Goal: Information Seeking & Learning: Learn about a topic

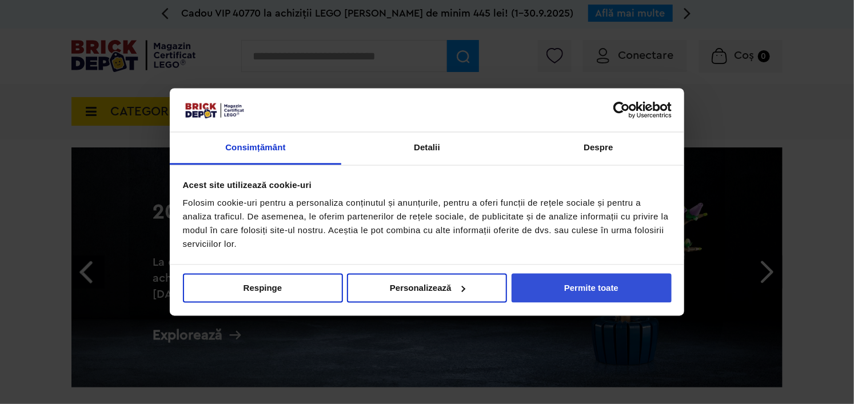
click at [597, 275] on button "Permite toate" at bounding box center [592, 287] width 160 height 29
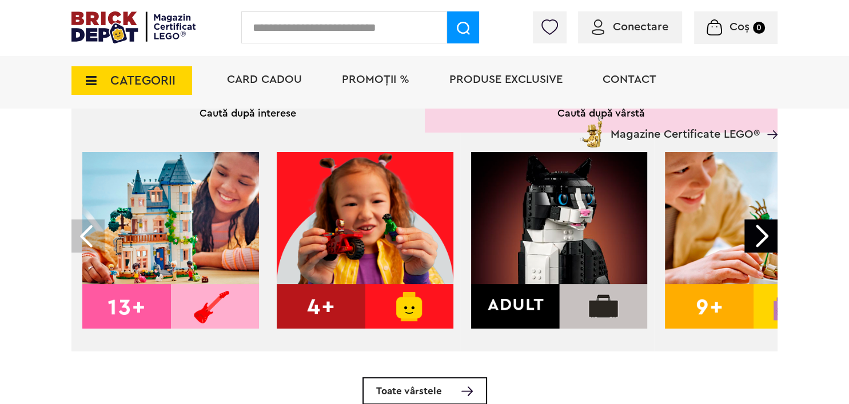
scroll to position [381, 0]
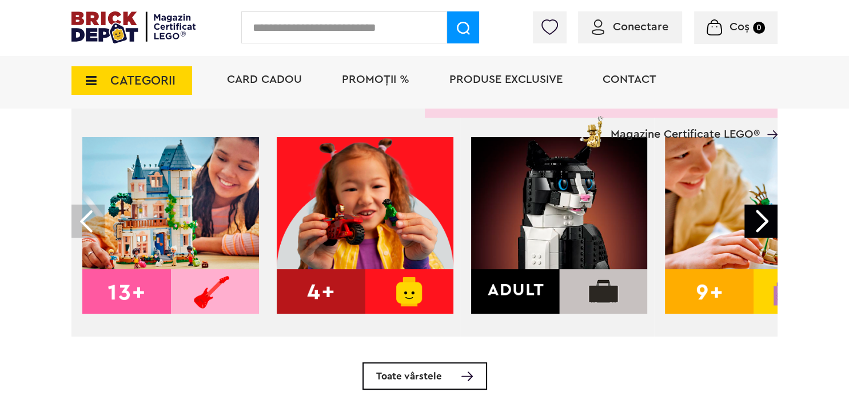
click at [561, 288] on img at bounding box center [559, 225] width 177 height 177
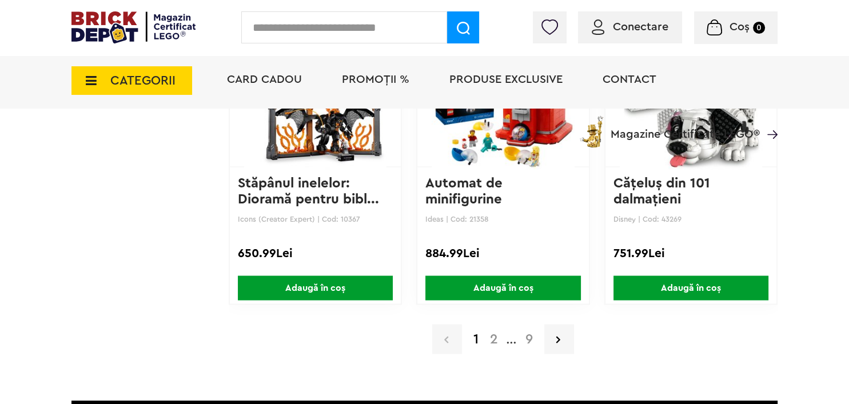
scroll to position [1981, 0]
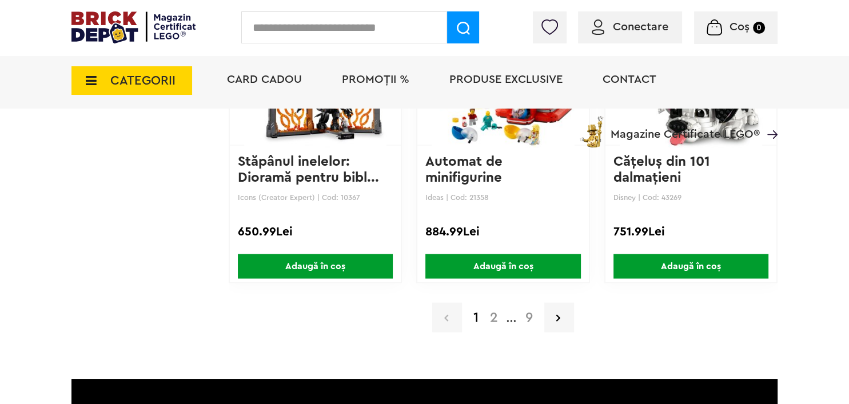
click at [493, 310] on a=Adult&order=1&page=2"] "2" at bounding box center [493, 317] width 19 height 14
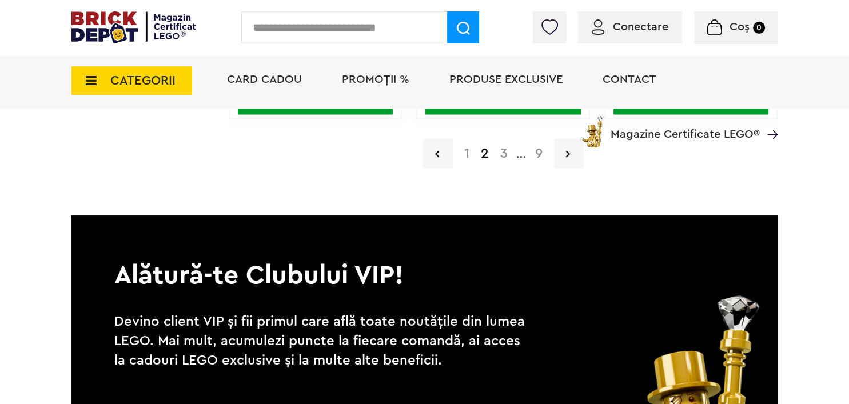
scroll to position [1981, 0]
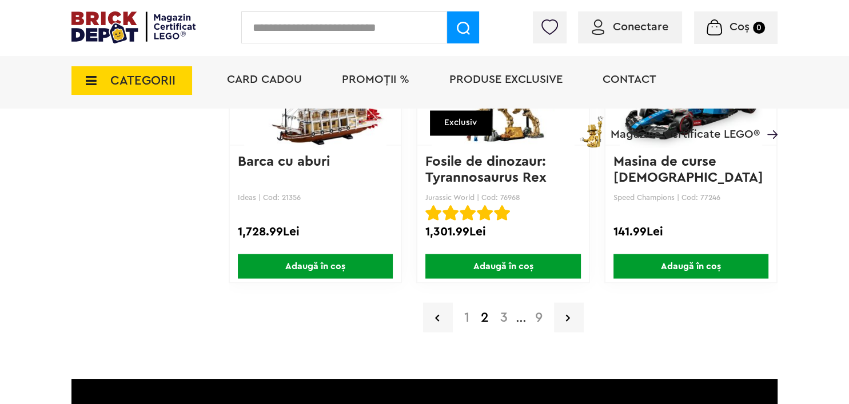
click at [468, 311] on a=Adult&order=1"] "1" at bounding box center [466, 317] width 17 height 14
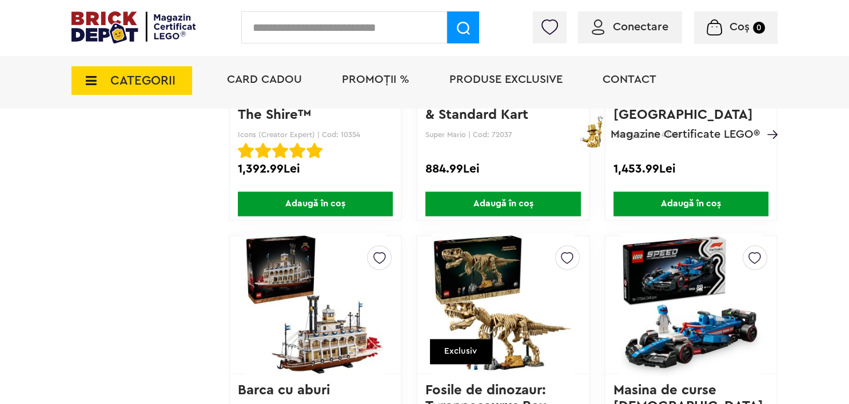
scroll to position [1751, 0]
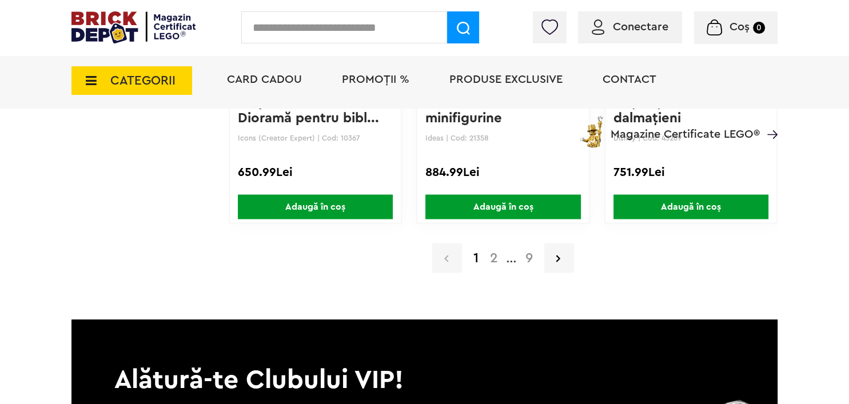
scroll to position [1888, 0]
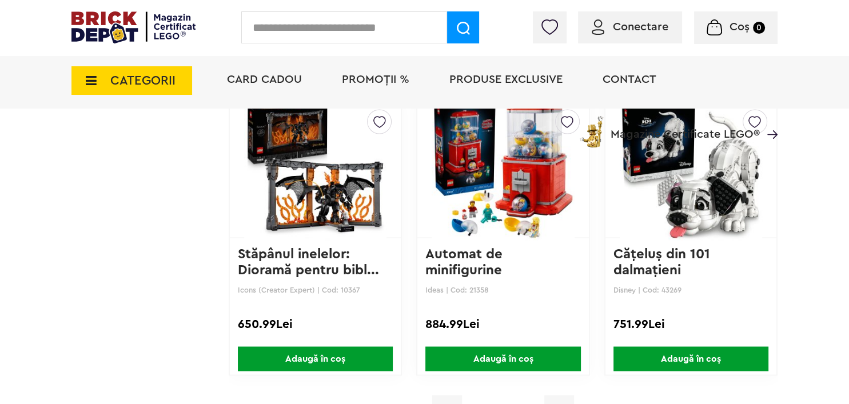
click at [116, 40] on img at bounding box center [133, 27] width 124 height 32
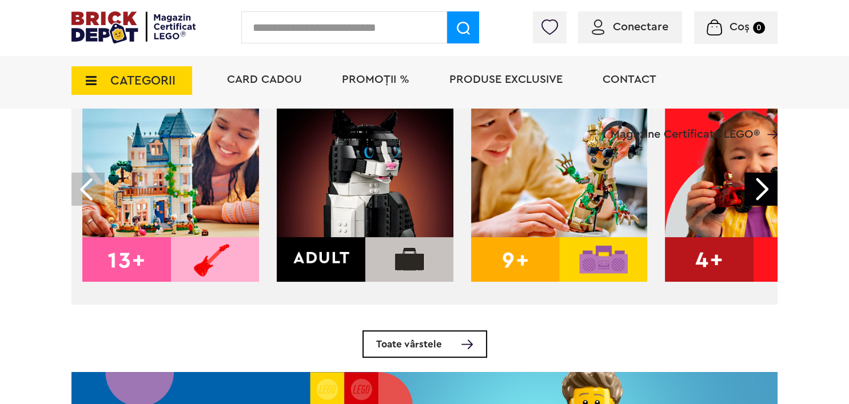
scroll to position [381, 0]
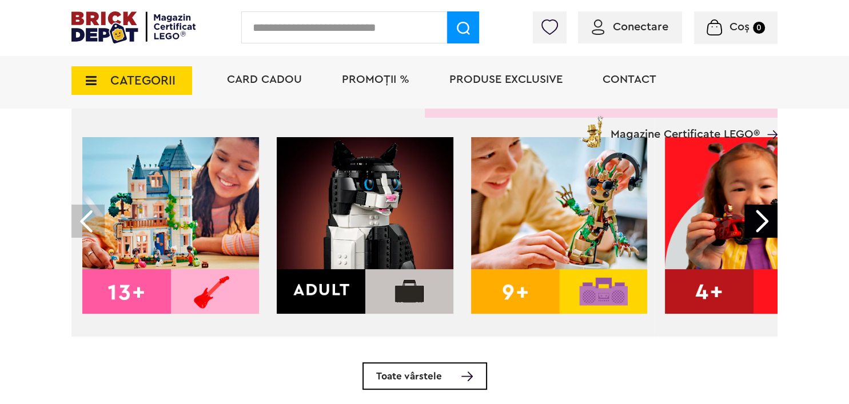
click at [777, 211] on div at bounding box center [760, 221] width 33 height 33
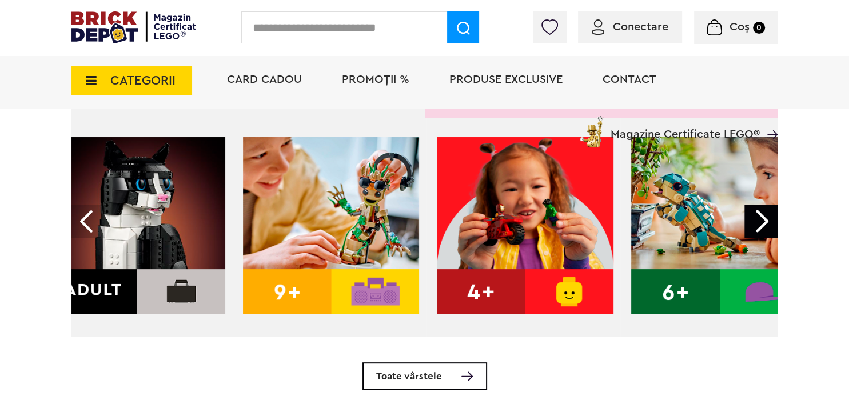
scroll to position [0, 231]
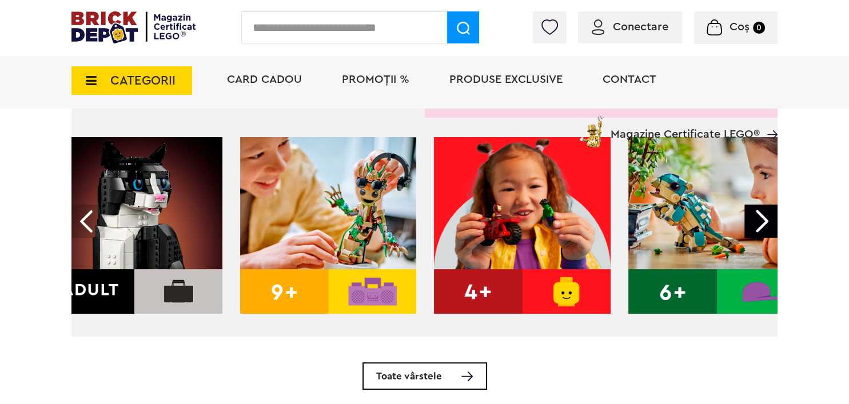
click at [774, 218] on div at bounding box center [760, 221] width 33 height 33
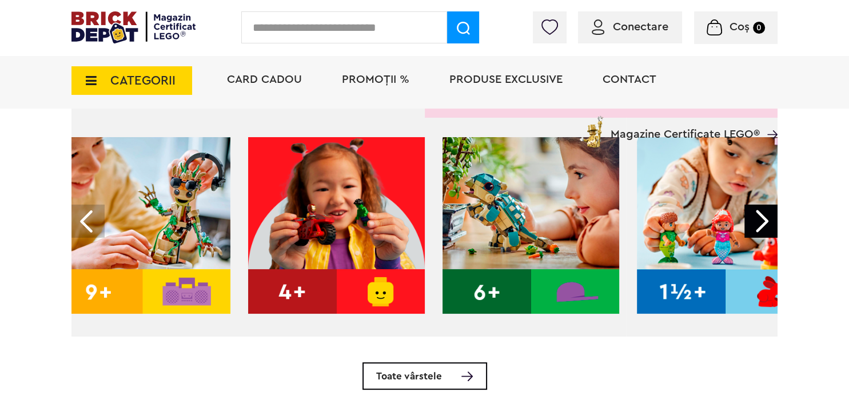
scroll to position [0, 455]
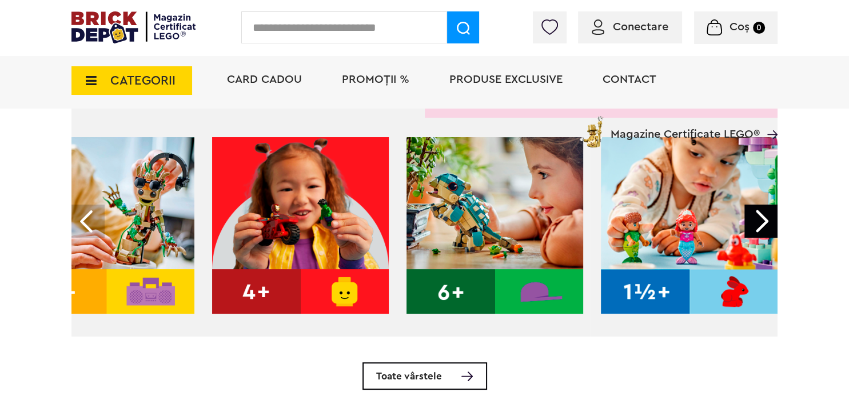
click at [774, 218] on div at bounding box center [760, 221] width 33 height 33
drag, startPoint x: 62, startPoint y: 195, endPoint x: 76, endPoint y: 201, distance: 15.1
click at [83, 214] on div at bounding box center [87, 221] width 33 height 33
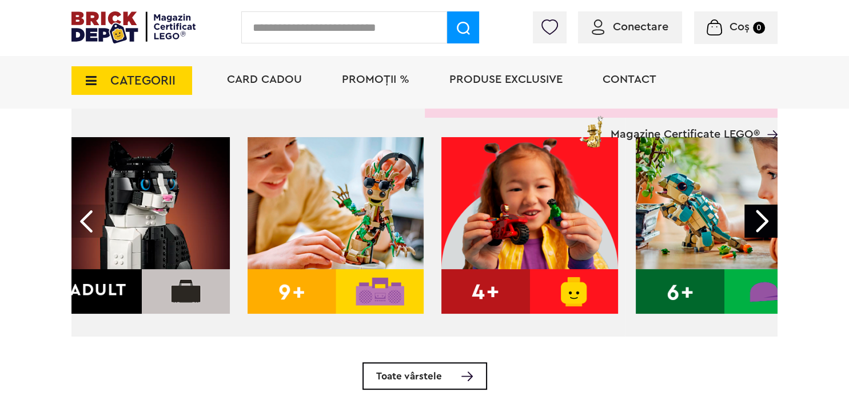
click at [83, 214] on div at bounding box center [87, 221] width 33 height 33
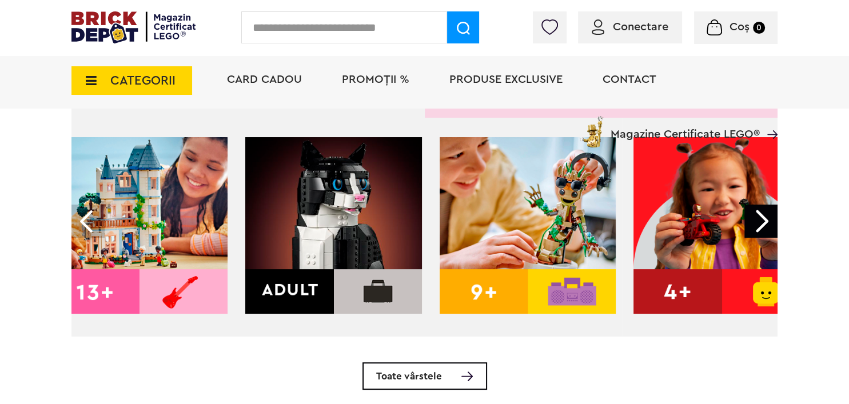
scroll to position [0, 0]
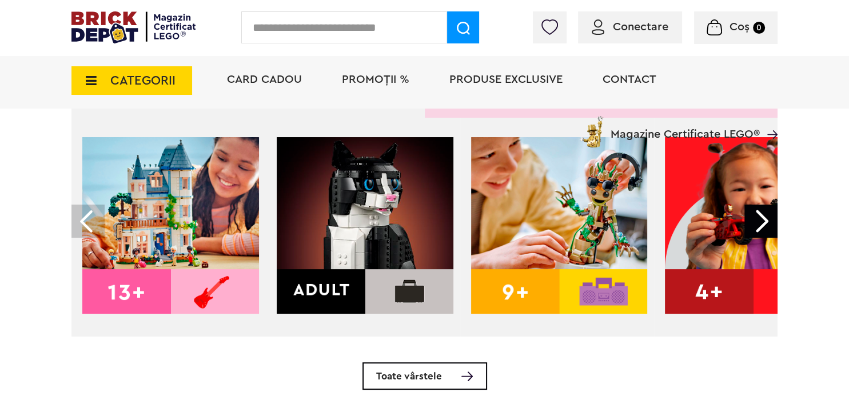
click at [146, 212] on img at bounding box center [170, 225] width 177 height 177
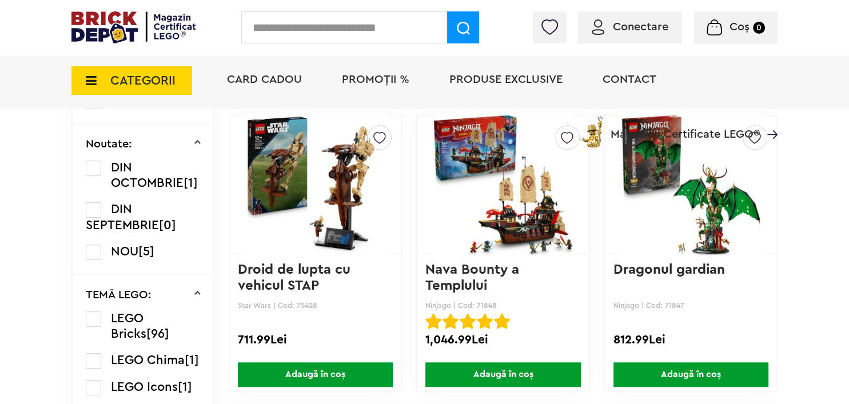
scroll to position [714, 0]
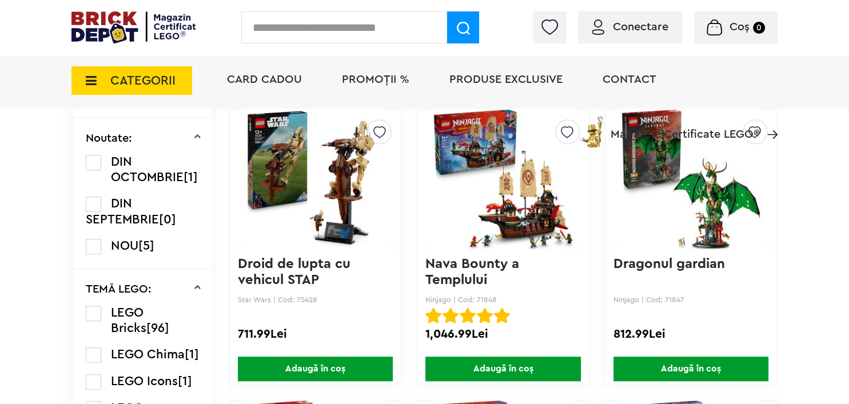
click at [662, 185] on img at bounding box center [691, 179] width 142 height 160
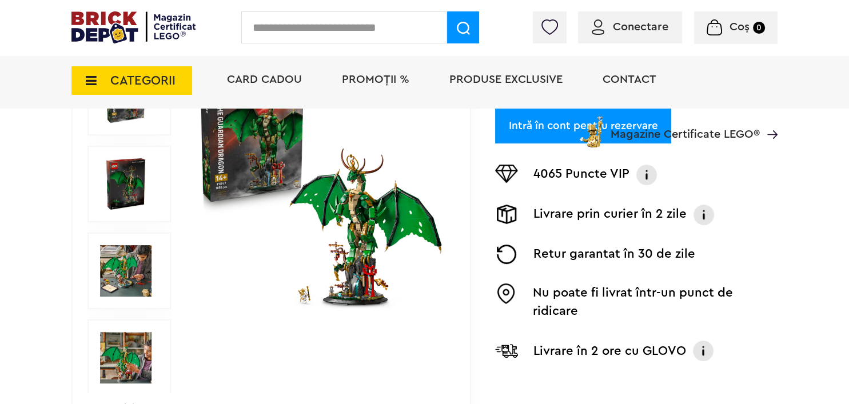
scroll to position [181, 0]
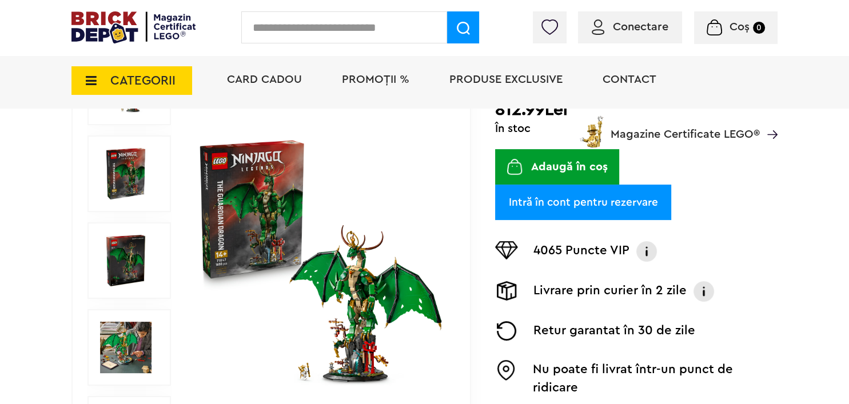
click at [130, 266] on img at bounding box center [125, 260] width 51 height 51
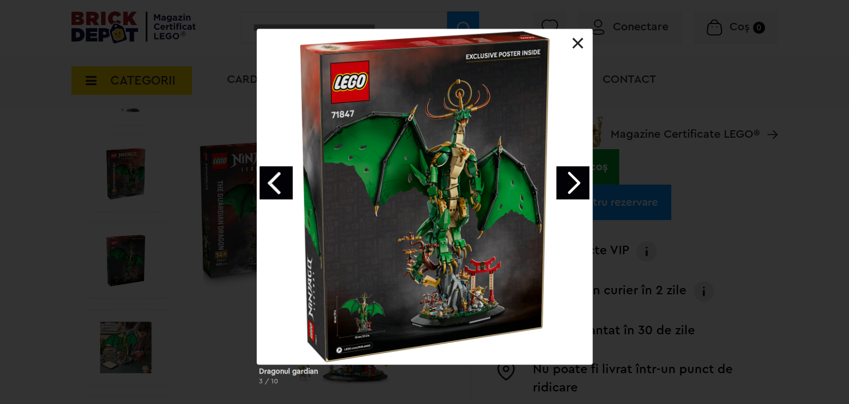
click at [562, 169] on link "Next image" at bounding box center [572, 182] width 33 height 33
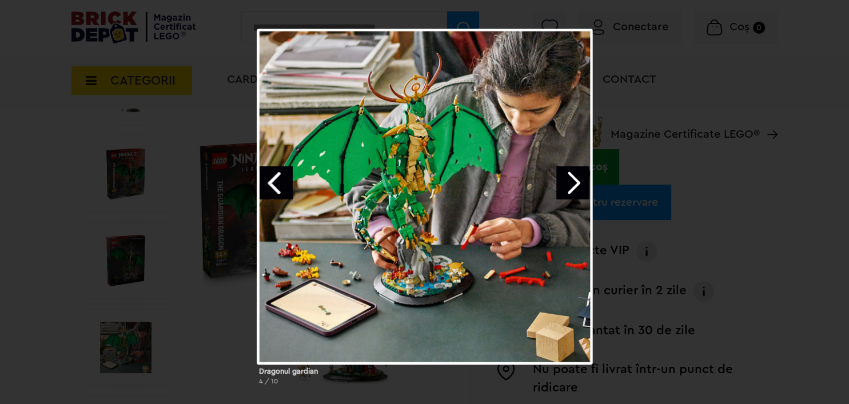
click at [567, 171] on link "Next image" at bounding box center [572, 182] width 33 height 33
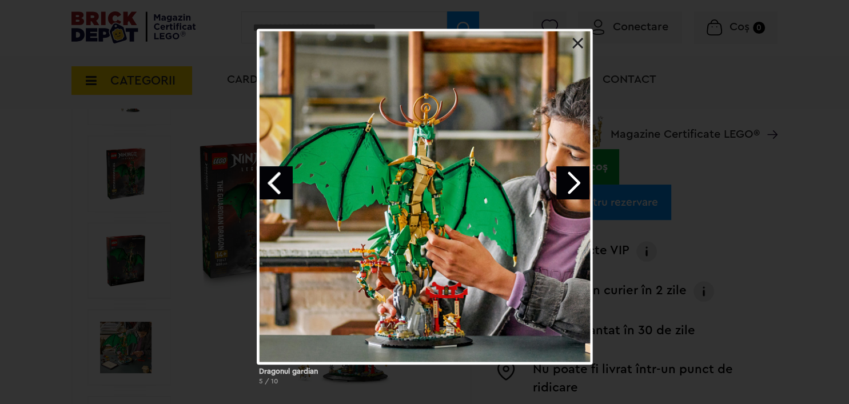
click at [567, 171] on link "Next image" at bounding box center [572, 182] width 33 height 33
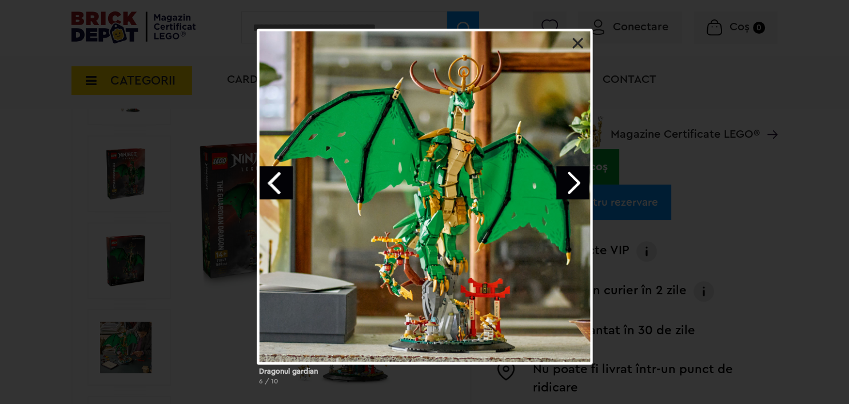
click at [567, 171] on link "Next image" at bounding box center [572, 182] width 33 height 33
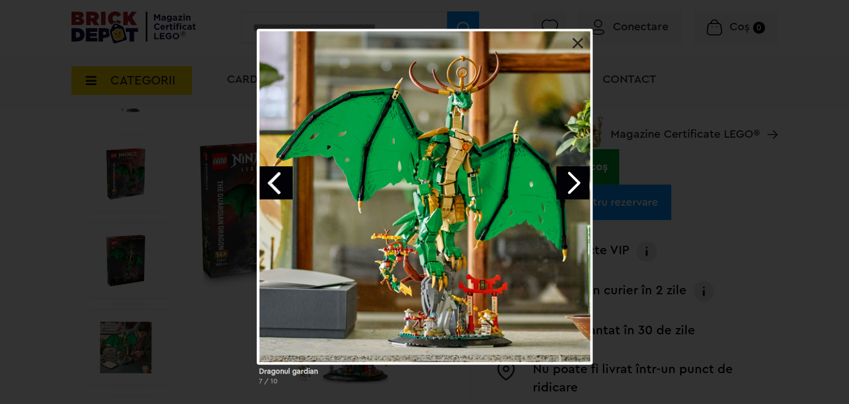
click at [567, 171] on link "Next image" at bounding box center [572, 182] width 33 height 33
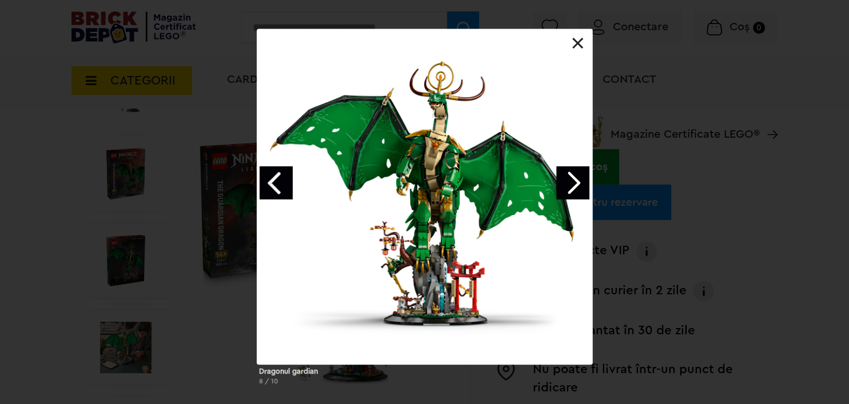
click at [567, 171] on link "Next image" at bounding box center [572, 182] width 33 height 33
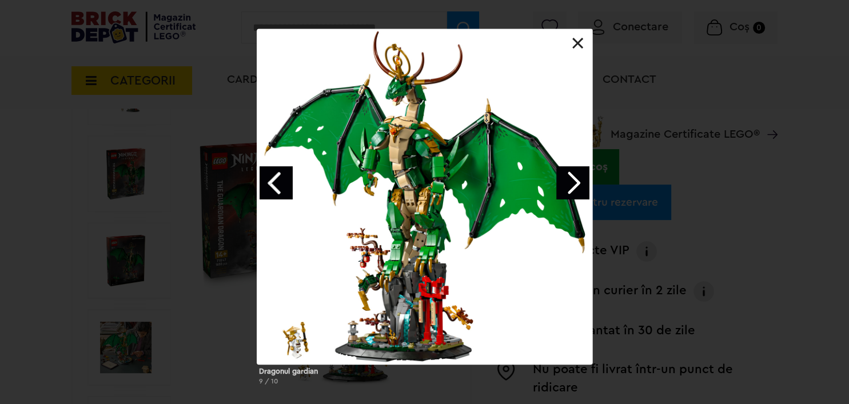
click at [567, 171] on link "Next image" at bounding box center [572, 182] width 33 height 33
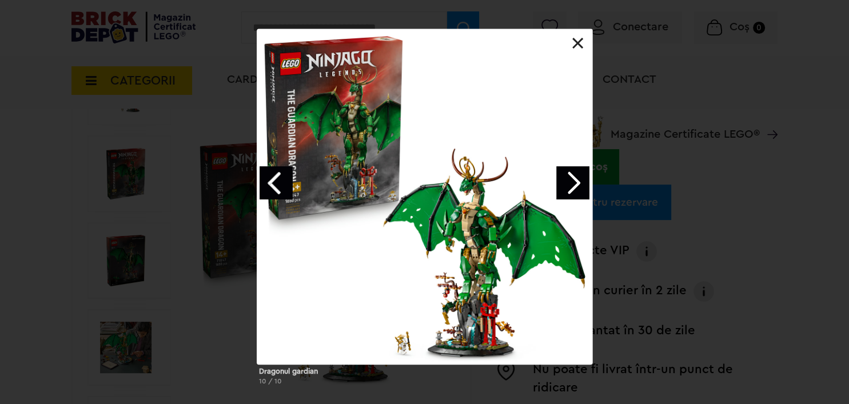
click at [582, 41] on link at bounding box center [577, 43] width 11 height 11
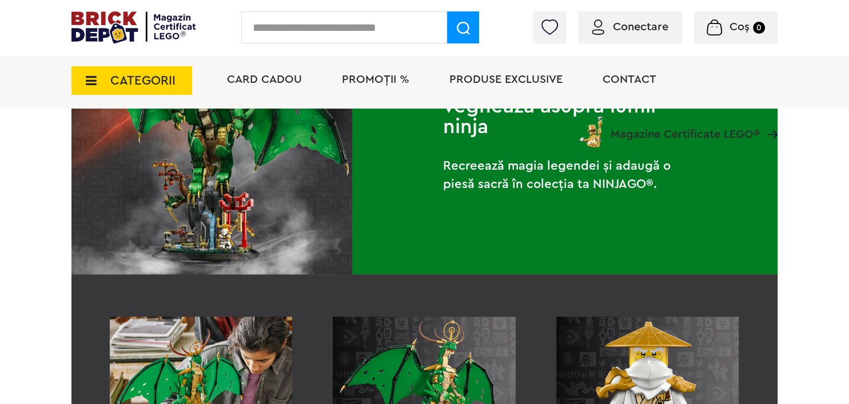
scroll to position [1095, 0]
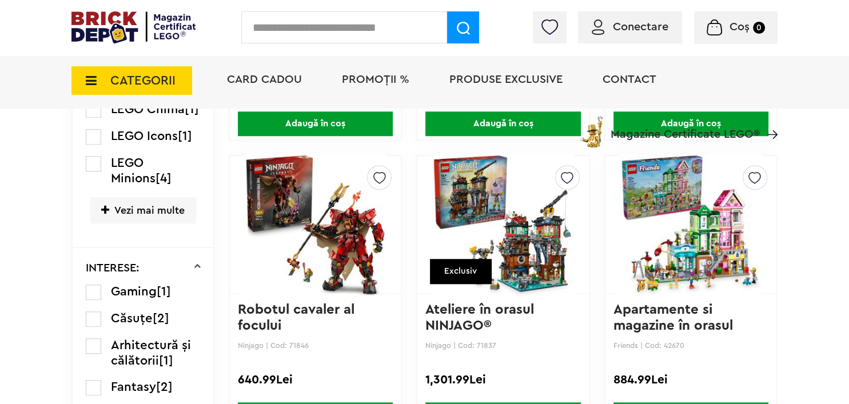
scroll to position [959, 0]
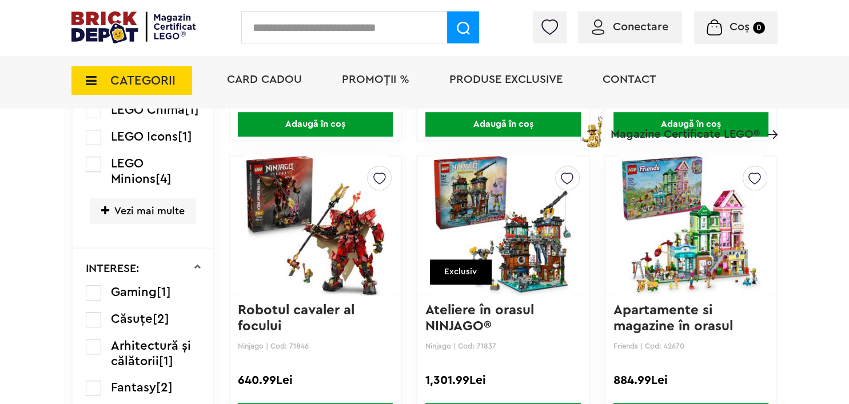
click at [390, 274] on div "Creează o listă nouă" at bounding box center [315, 226] width 171 height 138
click at [348, 265] on img at bounding box center [315, 225] width 142 height 160
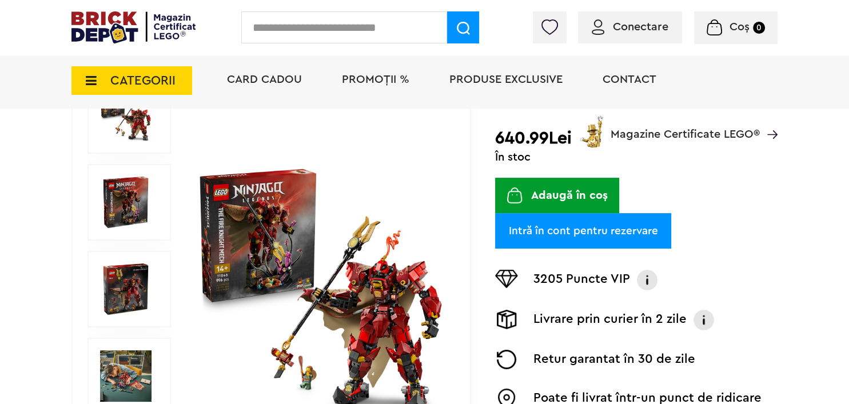
scroll to position [76, 0]
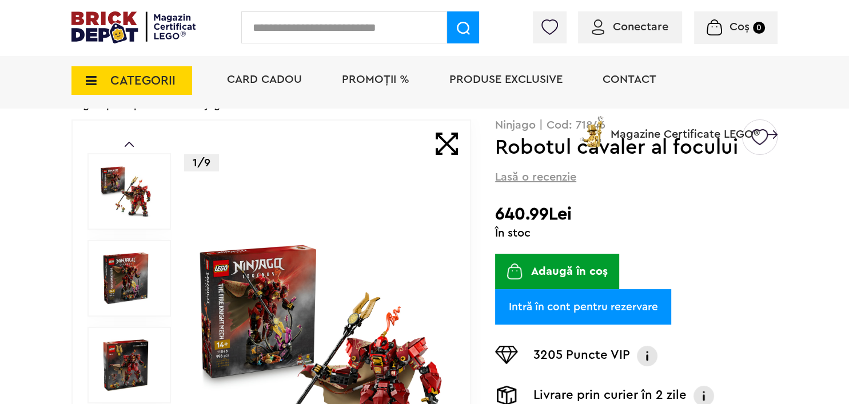
click at [128, 263] on img at bounding box center [125, 278] width 51 height 51
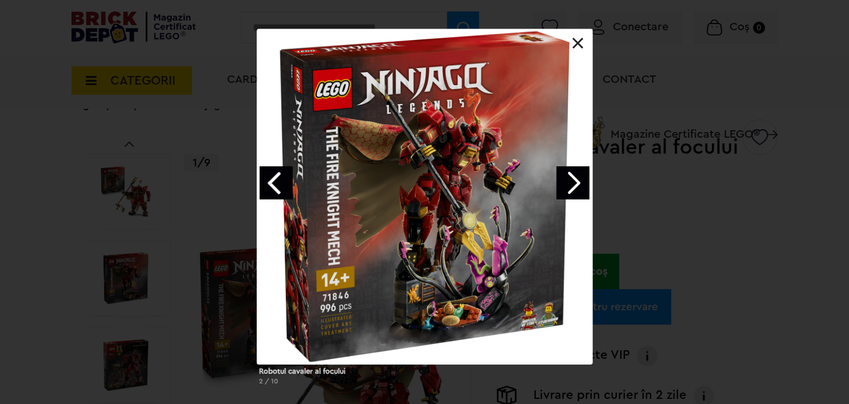
click at [565, 190] on link "Next image" at bounding box center [572, 182] width 33 height 33
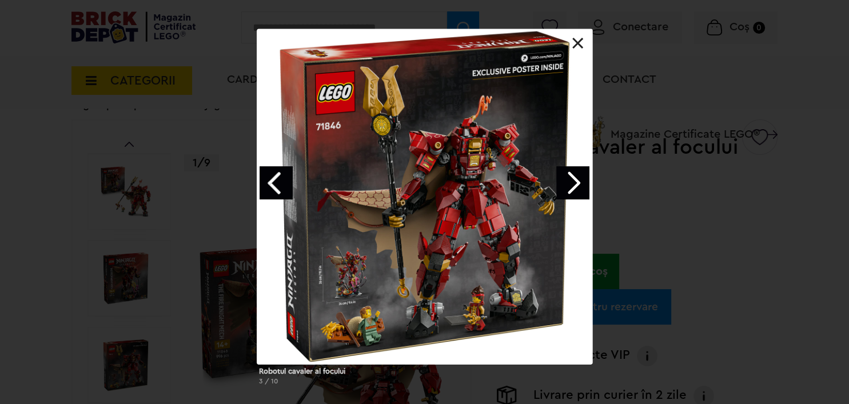
click at [565, 190] on link "Next image" at bounding box center [572, 182] width 33 height 33
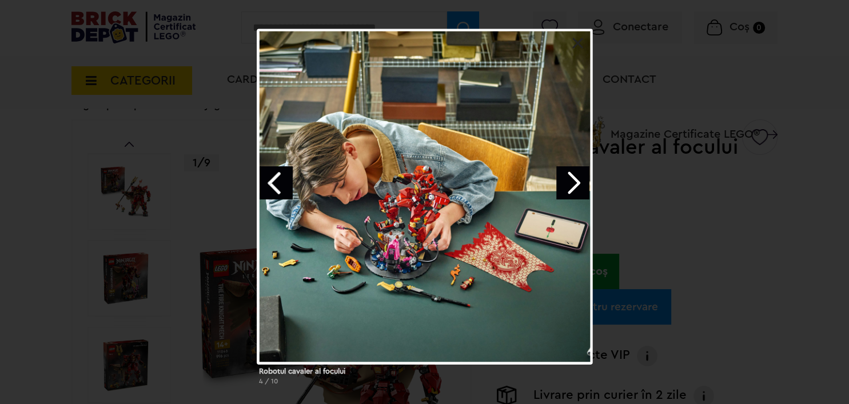
click at [565, 189] on link "Next image" at bounding box center [572, 182] width 33 height 33
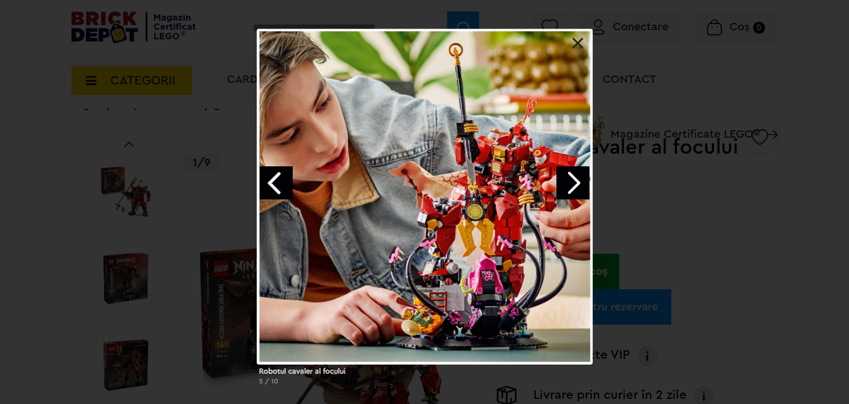
drag, startPoint x: 589, startPoint y: 180, endPoint x: 564, endPoint y: 180, distance: 25.7
click at [589, 180] on div at bounding box center [425, 197] width 336 height 336
click at [550, 179] on div at bounding box center [425, 197] width 336 height 336
click at [561, 180] on link "Next image" at bounding box center [572, 182] width 33 height 33
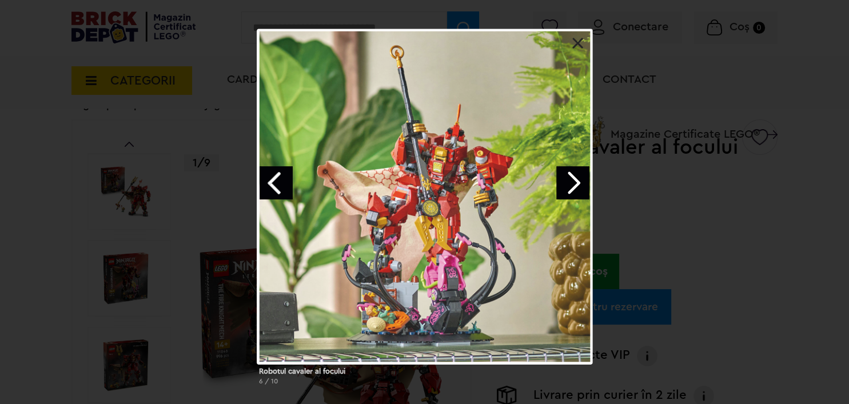
click at [561, 180] on link "Next image" at bounding box center [572, 182] width 33 height 33
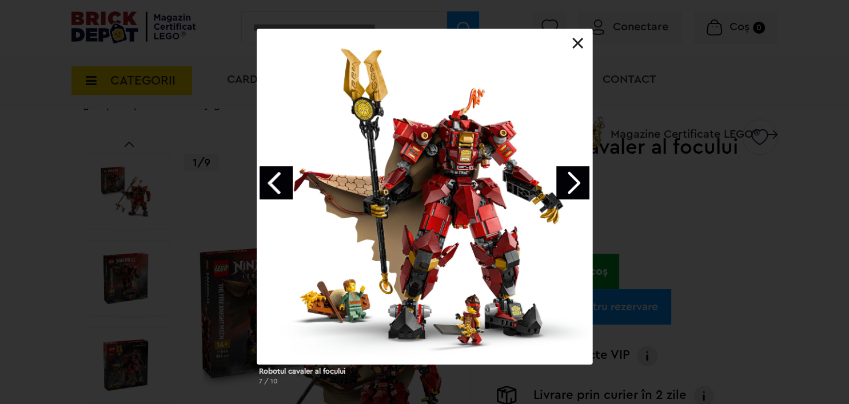
click at [561, 180] on link "Next image" at bounding box center [572, 182] width 33 height 33
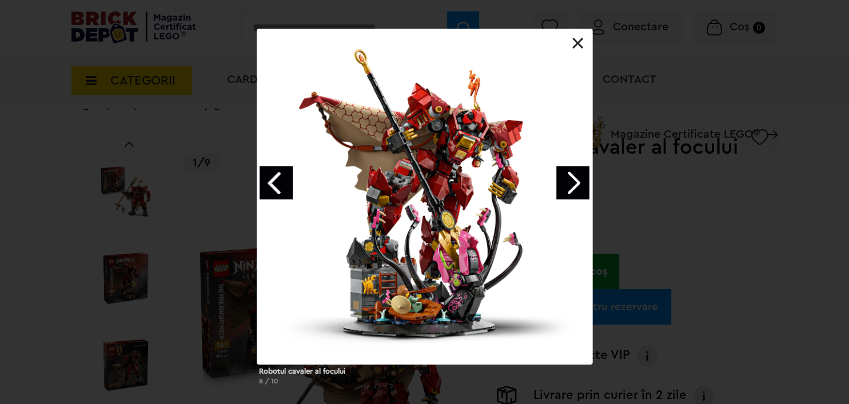
click at [561, 180] on link "Next image" at bounding box center [572, 182] width 33 height 33
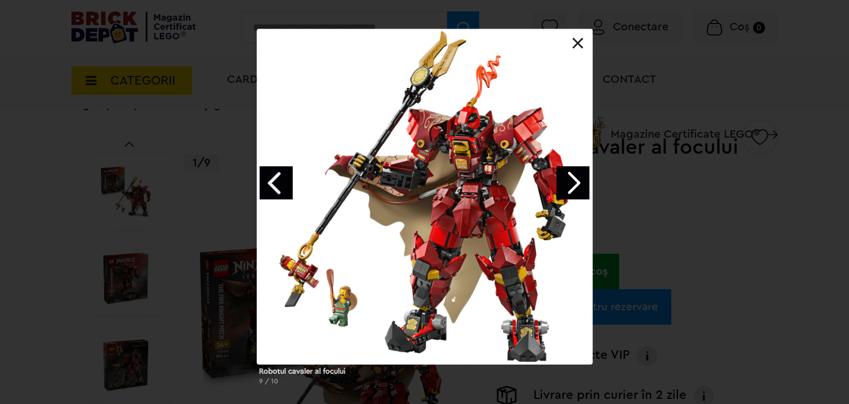
drag, startPoint x: 646, startPoint y: 173, endPoint x: 628, endPoint y: 181, distance: 20.7
click at [646, 173] on div "Robotul cavaler al focului 9 / 10" at bounding box center [424, 211] width 849 height 365
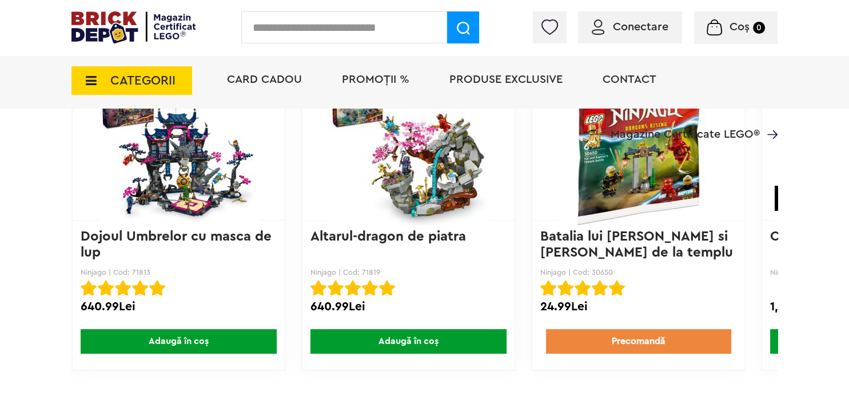
scroll to position [2972, 0]
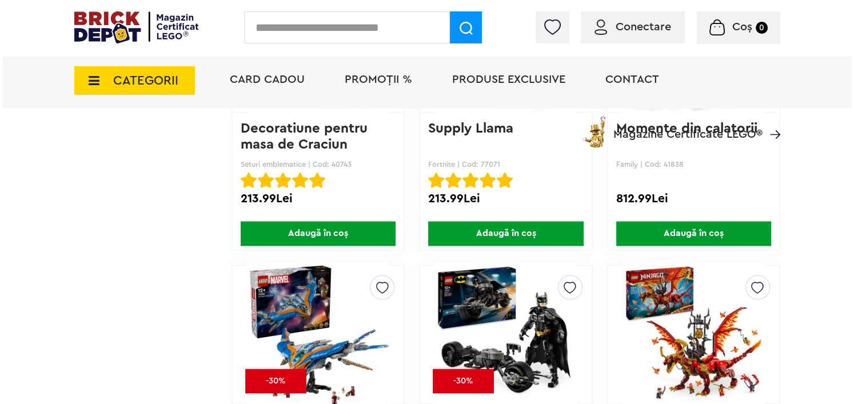
scroll to position [1722, 0]
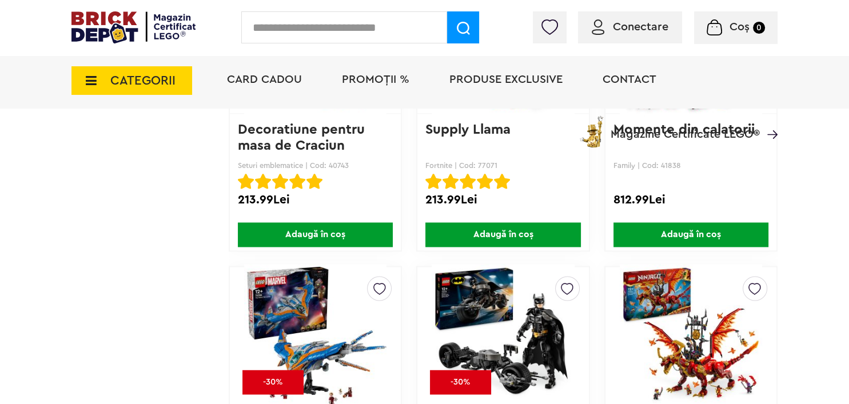
click at [153, 78] on span "CATEGORII" at bounding box center [142, 80] width 65 height 13
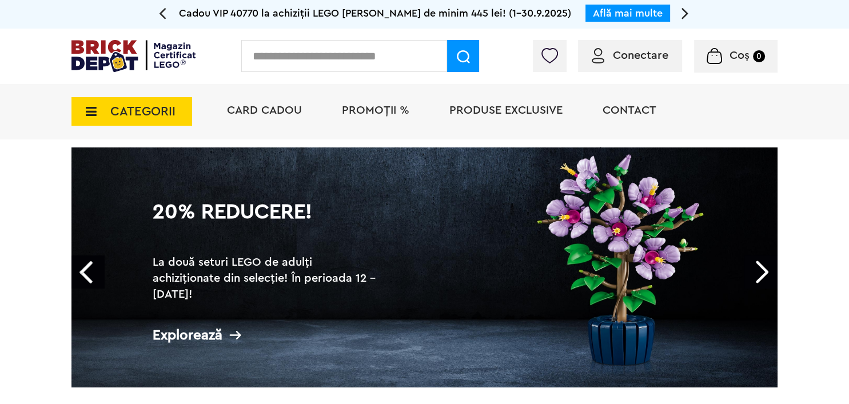
drag, startPoint x: 0, startPoint y: 0, endPoint x: 187, endPoint y: 125, distance: 225.4
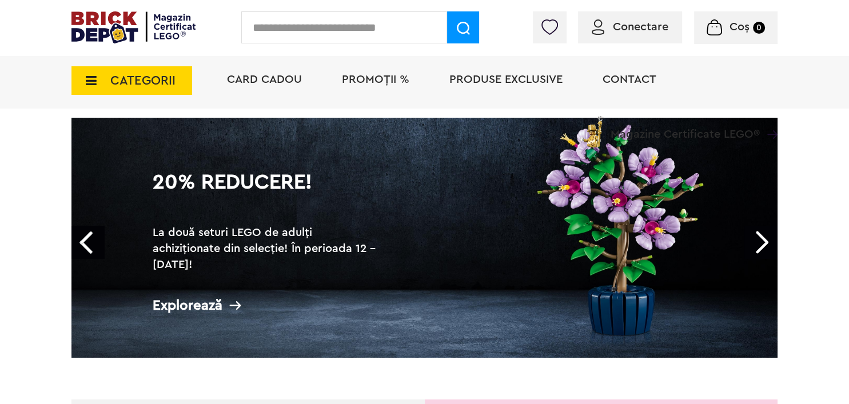
scroll to position [76, 0]
